Goal: Check status: Check status

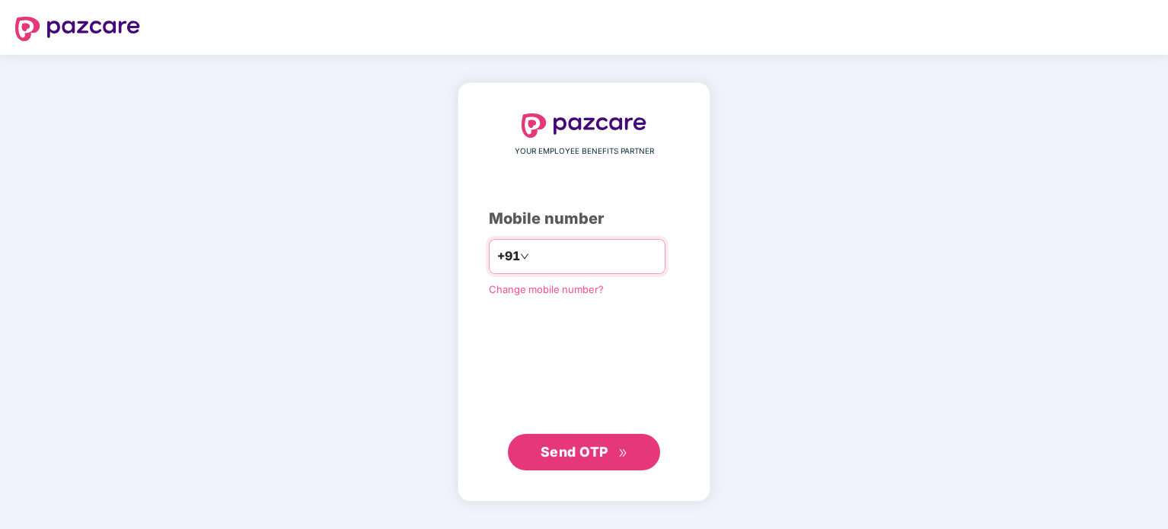
click at [540, 255] on input "number" at bounding box center [594, 256] width 125 height 24
type input "*"
type input "**********"
click at [567, 465] on button "Send OTP" at bounding box center [584, 452] width 152 height 37
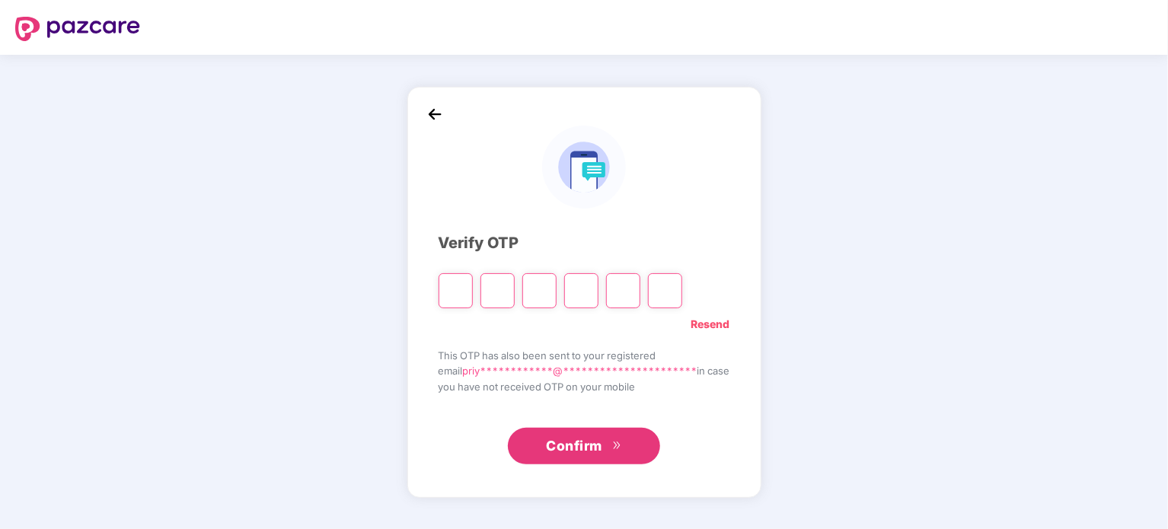
type input "*"
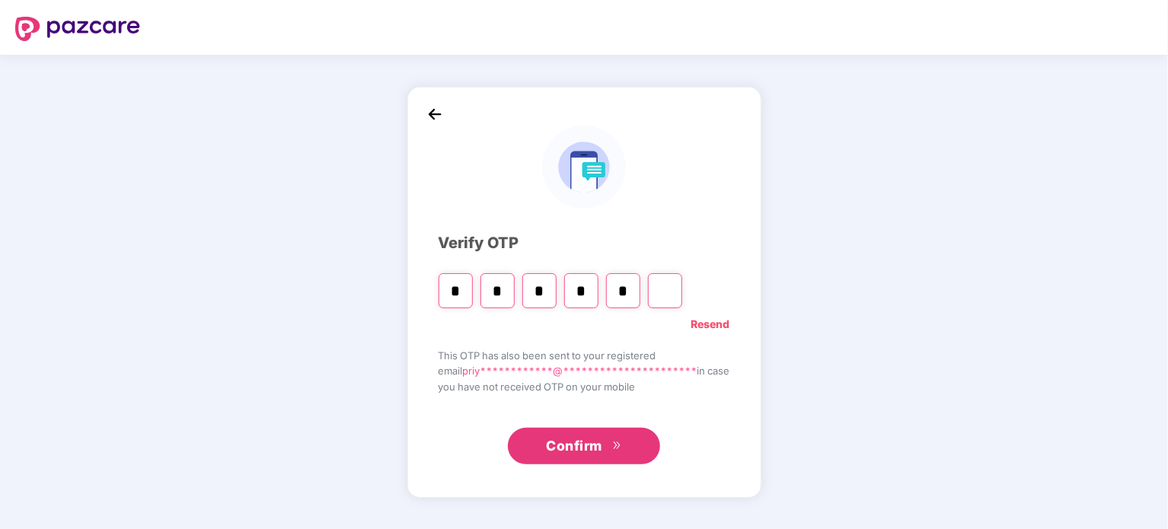
type input "*"
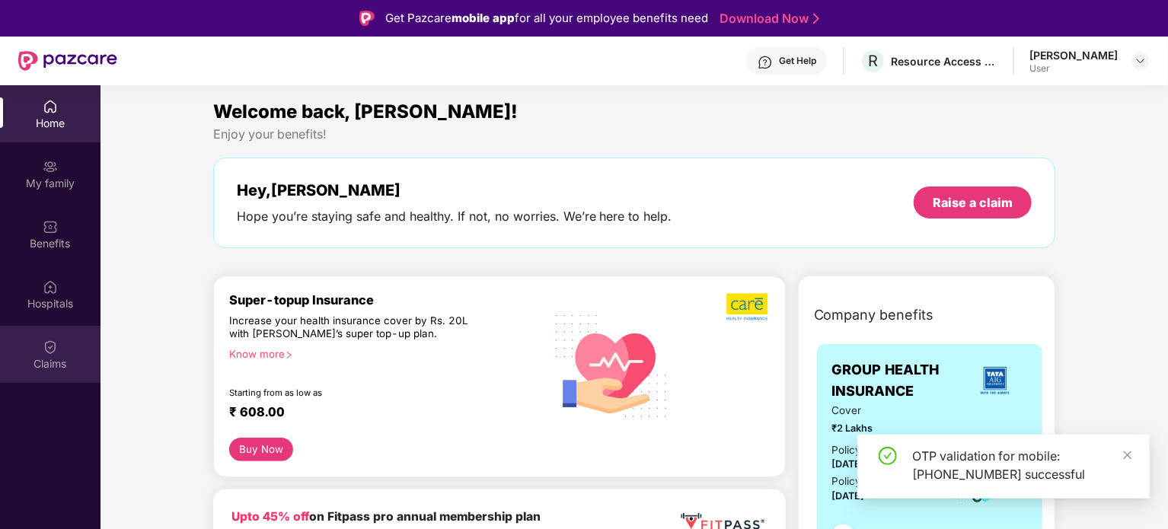
click at [53, 357] on div "Claims" at bounding box center [50, 363] width 100 height 15
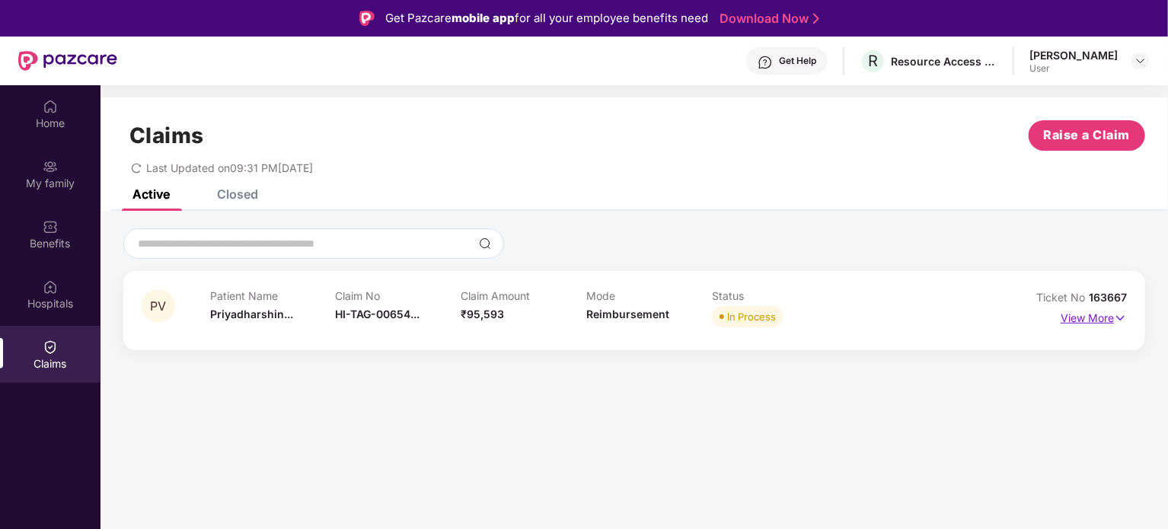
click at [1078, 319] on p "View More" at bounding box center [1093, 316] width 66 height 21
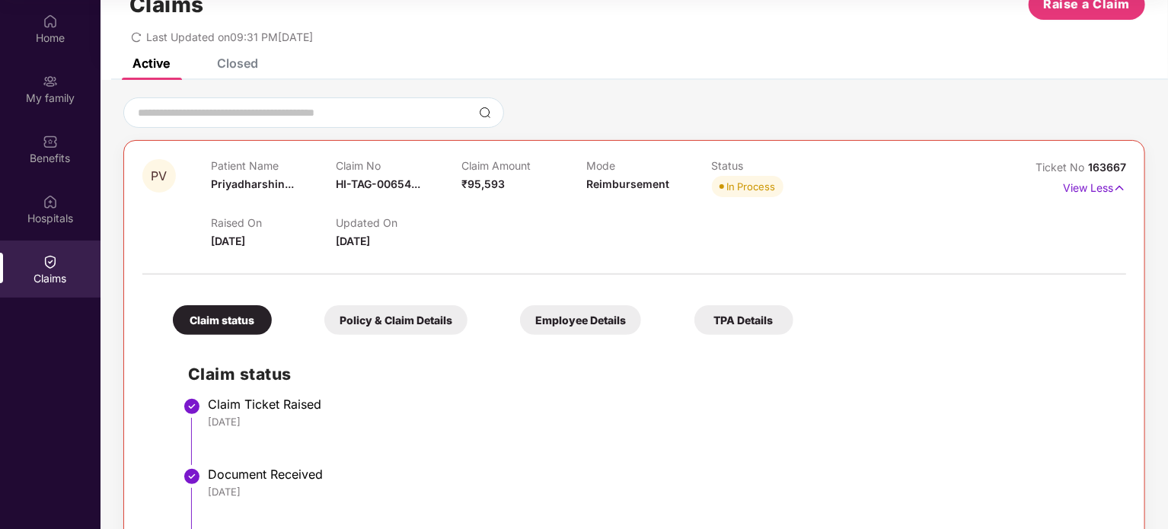
scroll to position [21, 0]
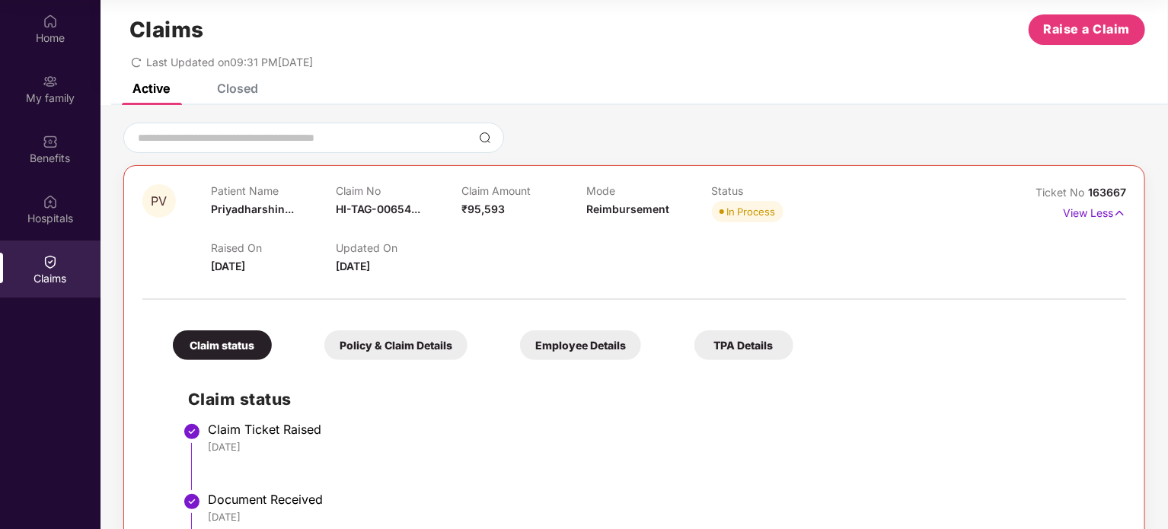
click at [423, 346] on div "Policy & Claim Details" at bounding box center [395, 345] width 143 height 30
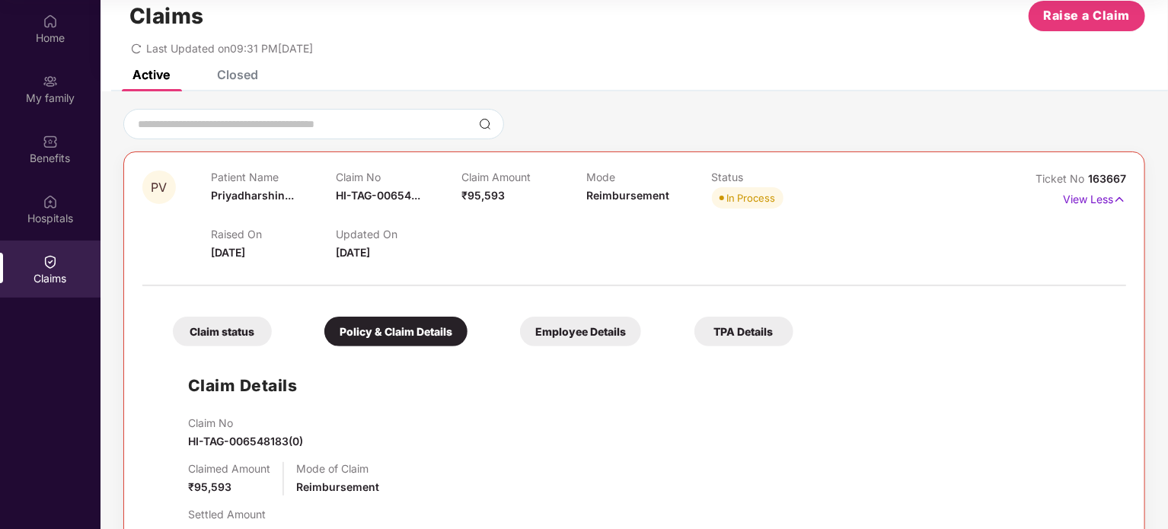
scroll to position [27, 0]
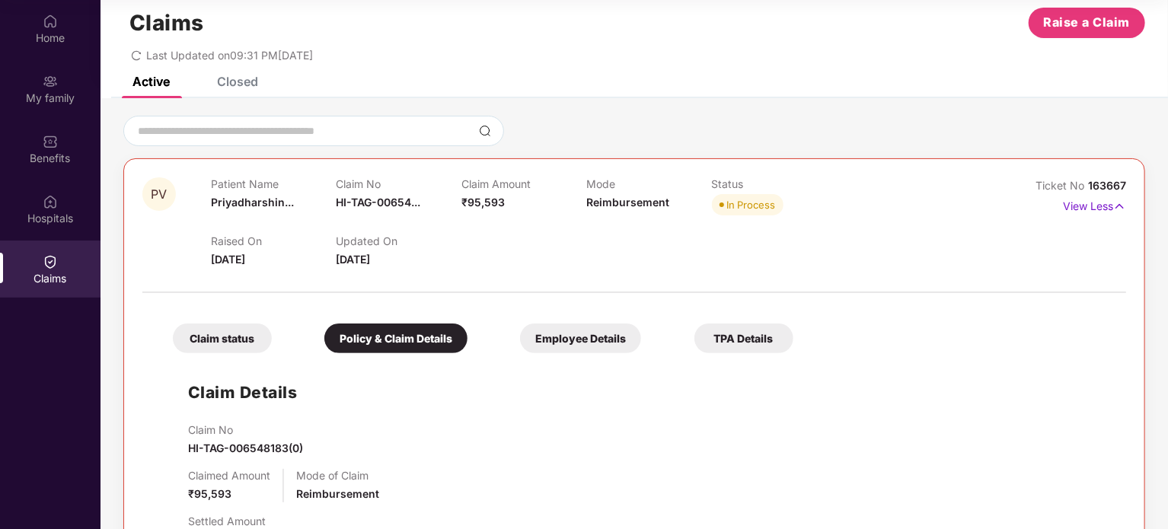
click at [572, 330] on div "Employee Details" at bounding box center [580, 338] width 121 height 30
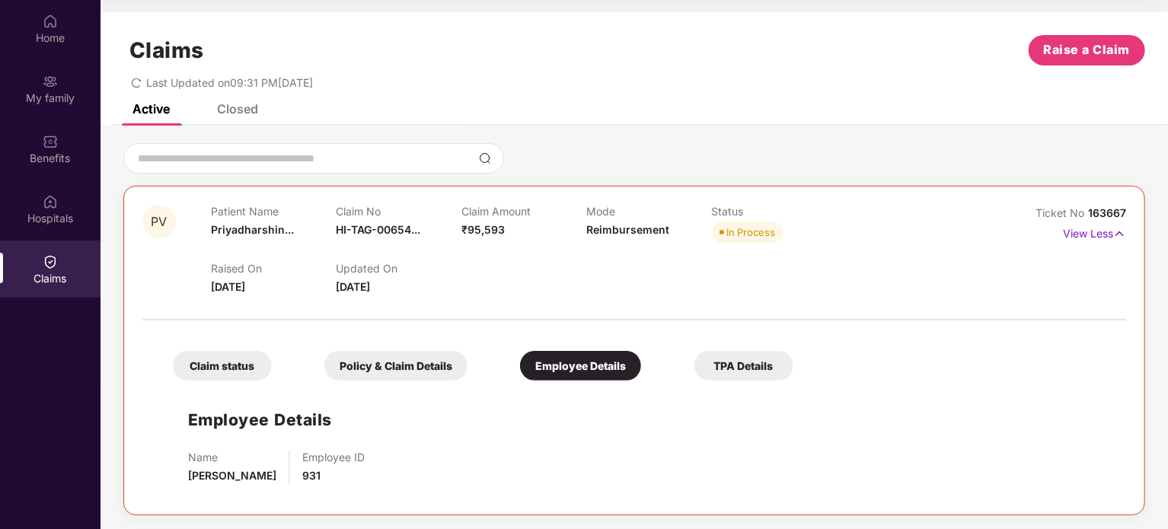
scroll to position [1, 0]
click at [733, 364] on div "TPA Details" at bounding box center [743, 365] width 99 height 30
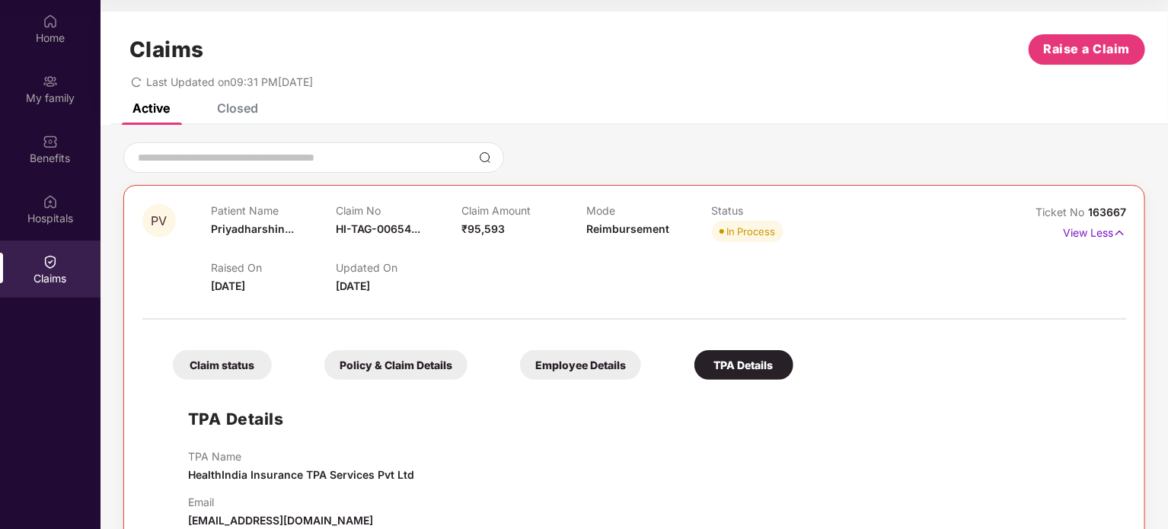
scroll to position [34, 0]
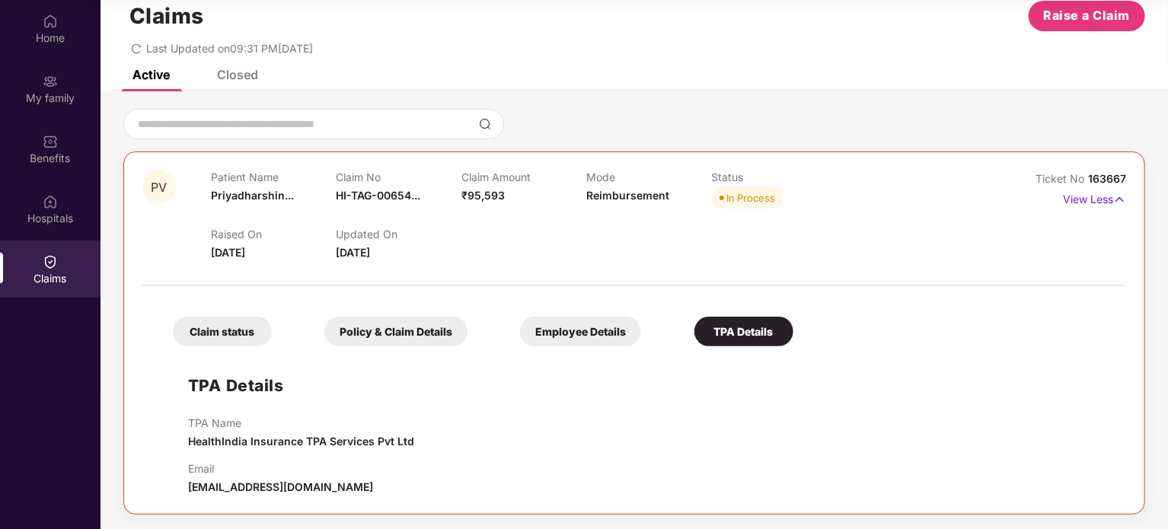
click at [250, 341] on div "Claim status" at bounding box center [222, 332] width 99 height 30
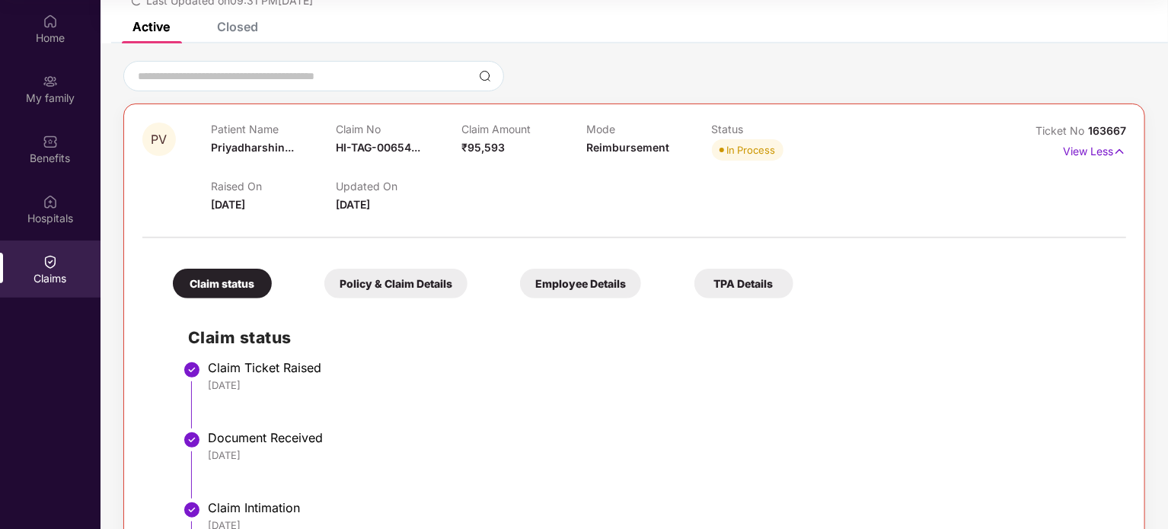
scroll to position [0, 0]
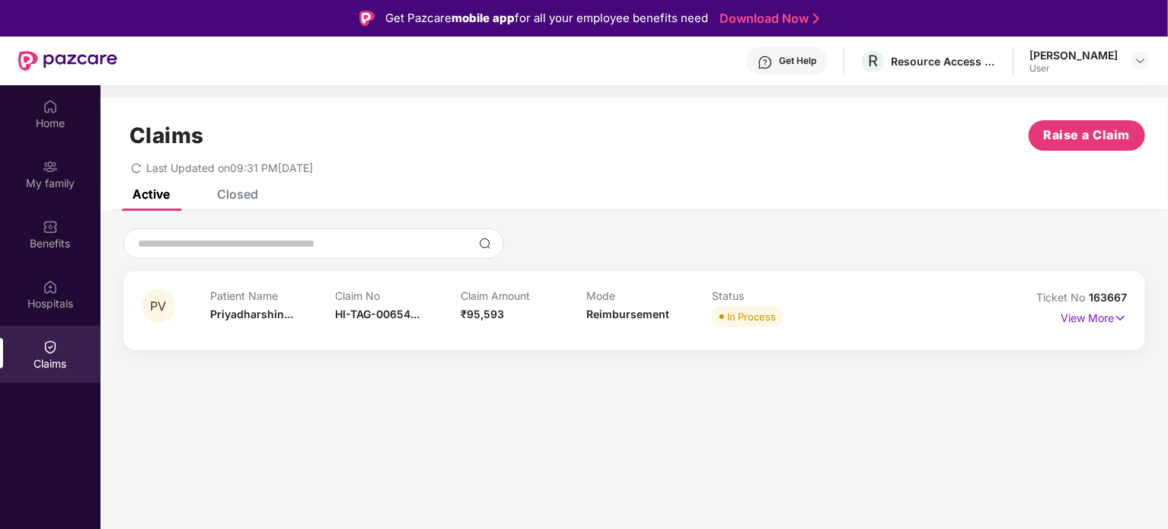
click at [661, 403] on section "Claims Raise a Claim Last Updated on 09:31 PM[DATE] Active Closed PV Patient Na…" at bounding box center [633, 349] width 1067 height 529
click at [1087, 323] on p "View More" at bounding box center [1093, 316] width 66 height 21
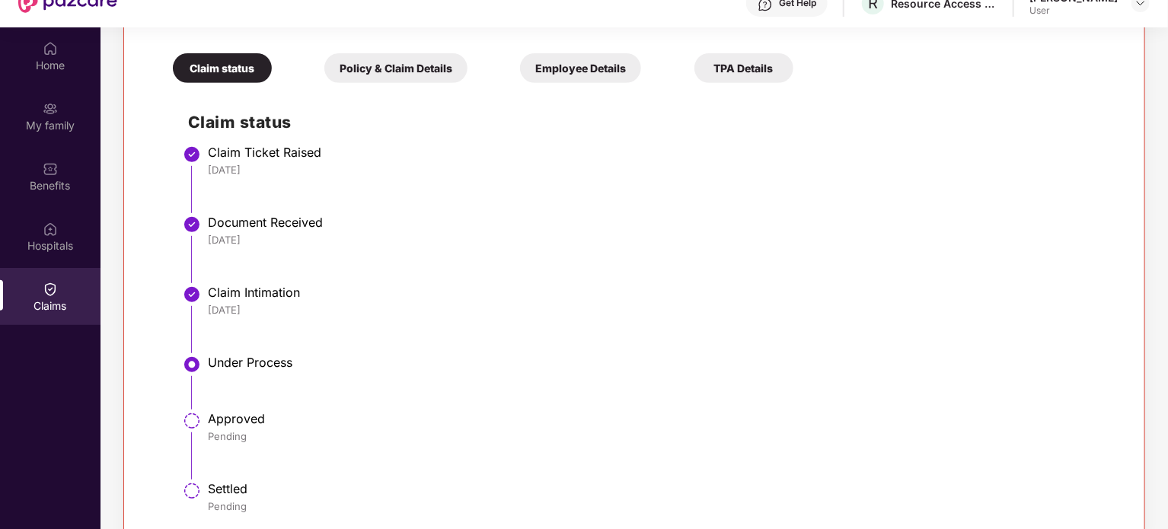
scroll to position [85, 0]
